Goal: Check status: Check status

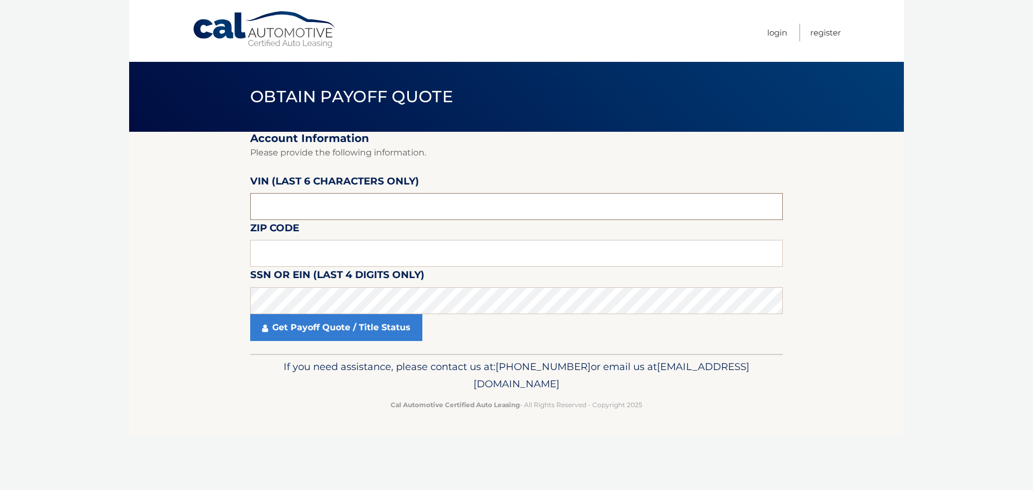
drag, startPoint x: 320, startPoint y: 211, endPoint x: 243, endPoint y: 202, distance: 77.5
click at [243, 202] on section "Account Information Please provide the following information. [PERSON_NAME] (la…" at bounding box center [516, 243] width 775 height 222
type input "136924"
type input "11803"
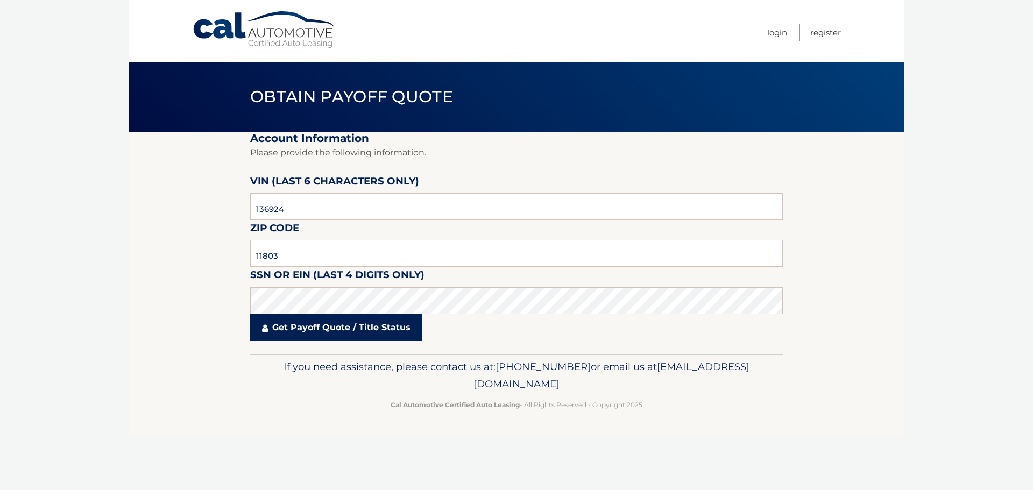
click at [322, 332] on link "Get Payoff Quote / Title Status" at bounding box center [336, 327] width 172 height 27
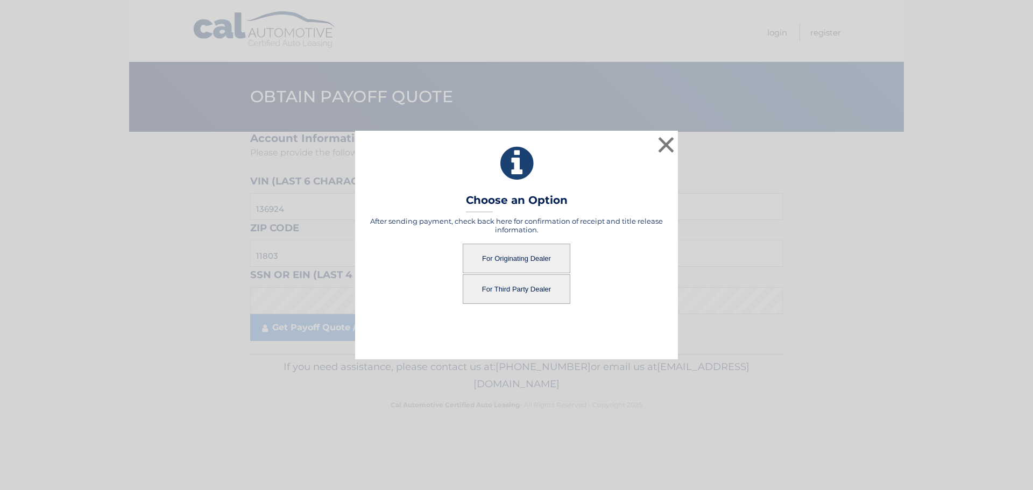
click at [531, 261] on button "For Originating Dealer" at bounding box center [517, 259] width 108 height 30
click at [521, 261] on button "For Originating Dealer" at bounding box center [517, 259] width 108 height 30
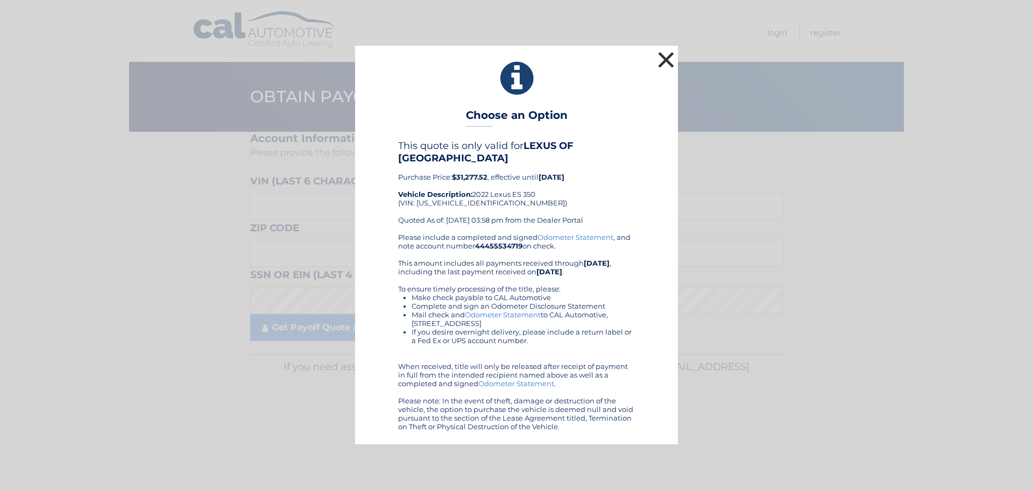
click at [666, 56] on button "×" at bounding box center [666, 60] width 22 height 22
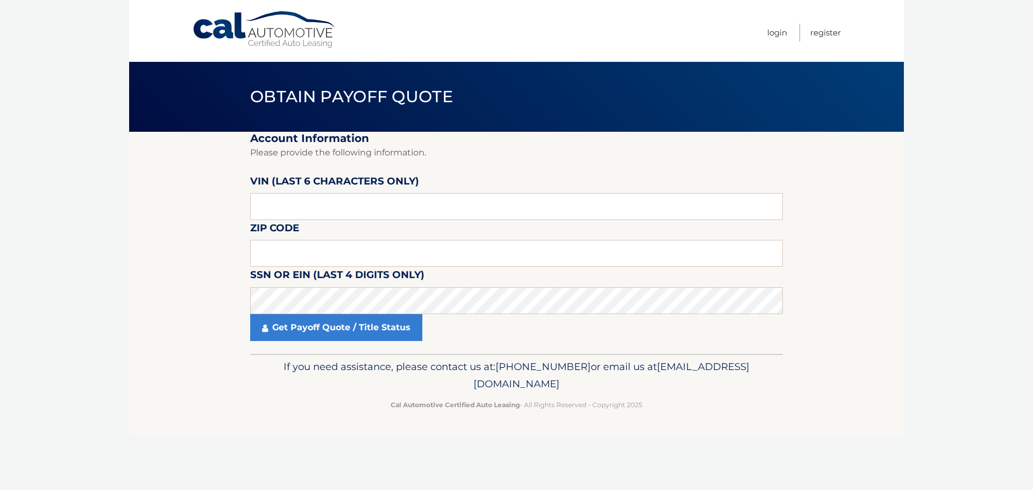
click at [399, 20] on nav "Menu Login Register" at bounding box center [593, 31] width 495 height 62
